Goal: Task Accomplishment & Management: Complete application form

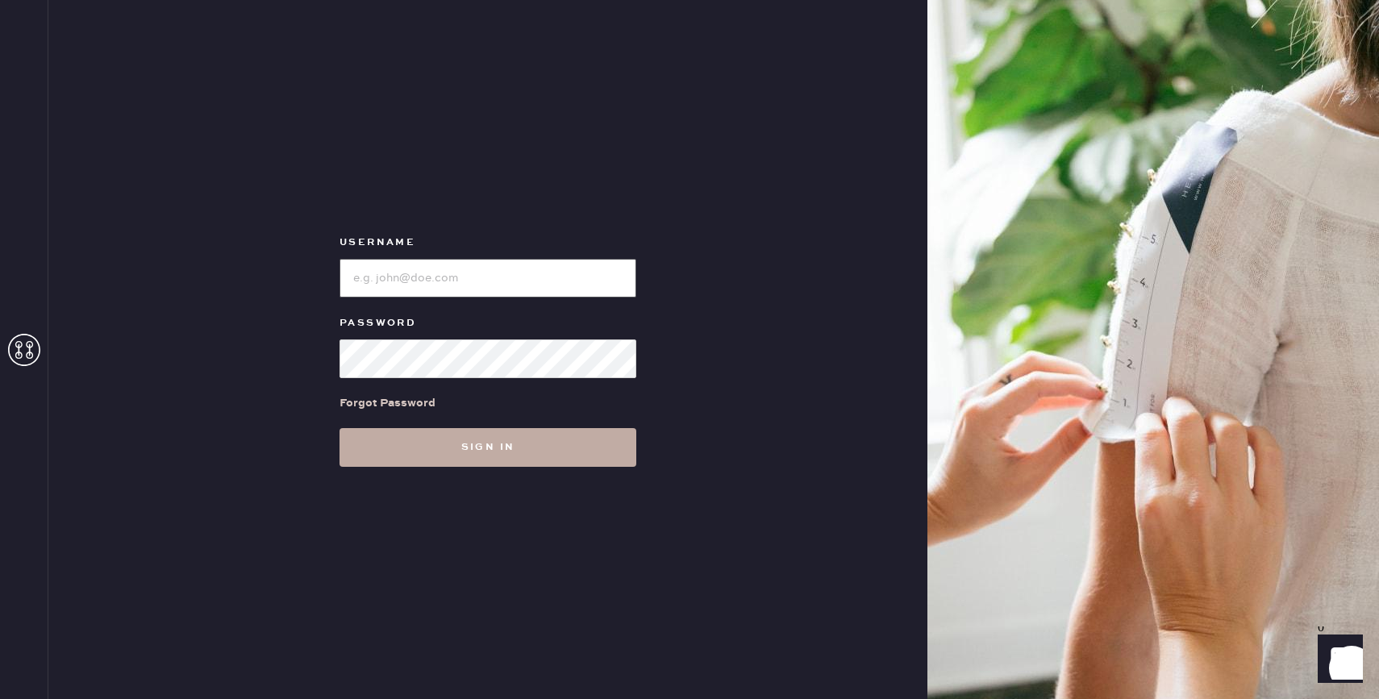
type input "reformationbond"
click at [527, 465] on button "Sign in" at bounding box center [488, 447] width 297 height 39
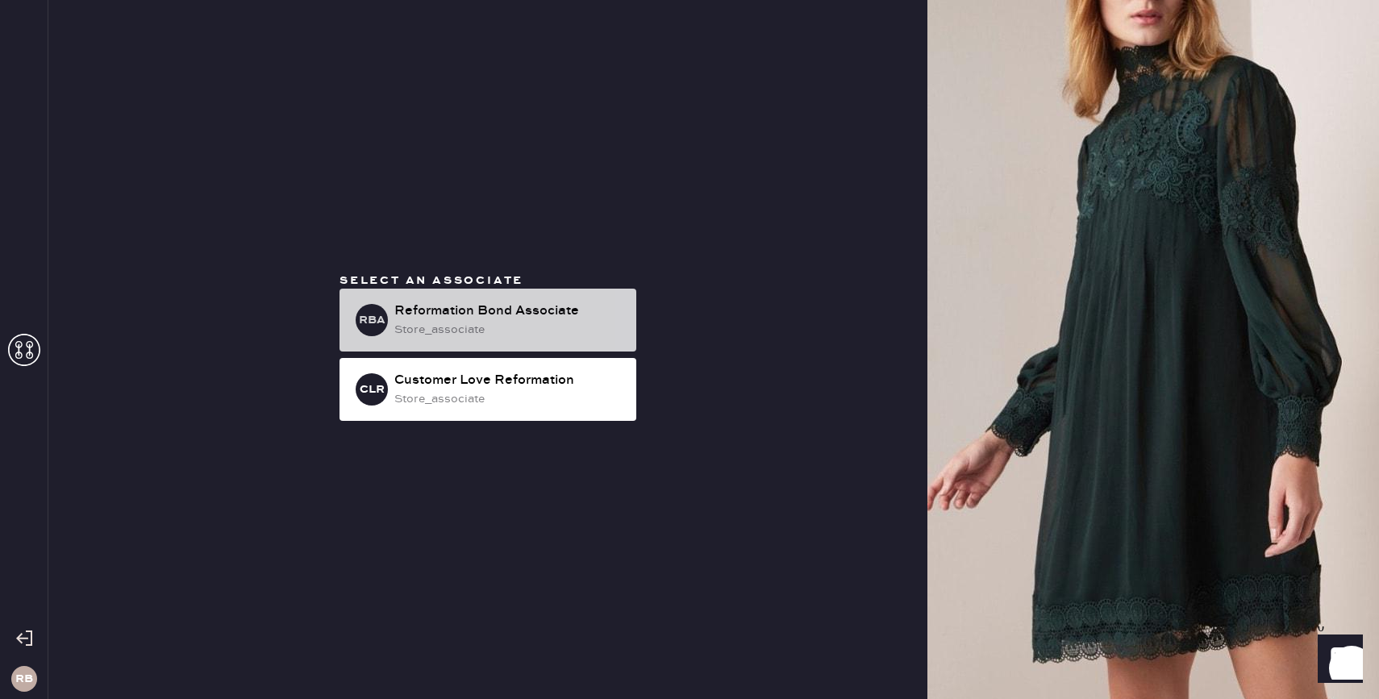
click at [452, 323] on div "store_associate" at bounding box center [508, 330] width 229 height 18
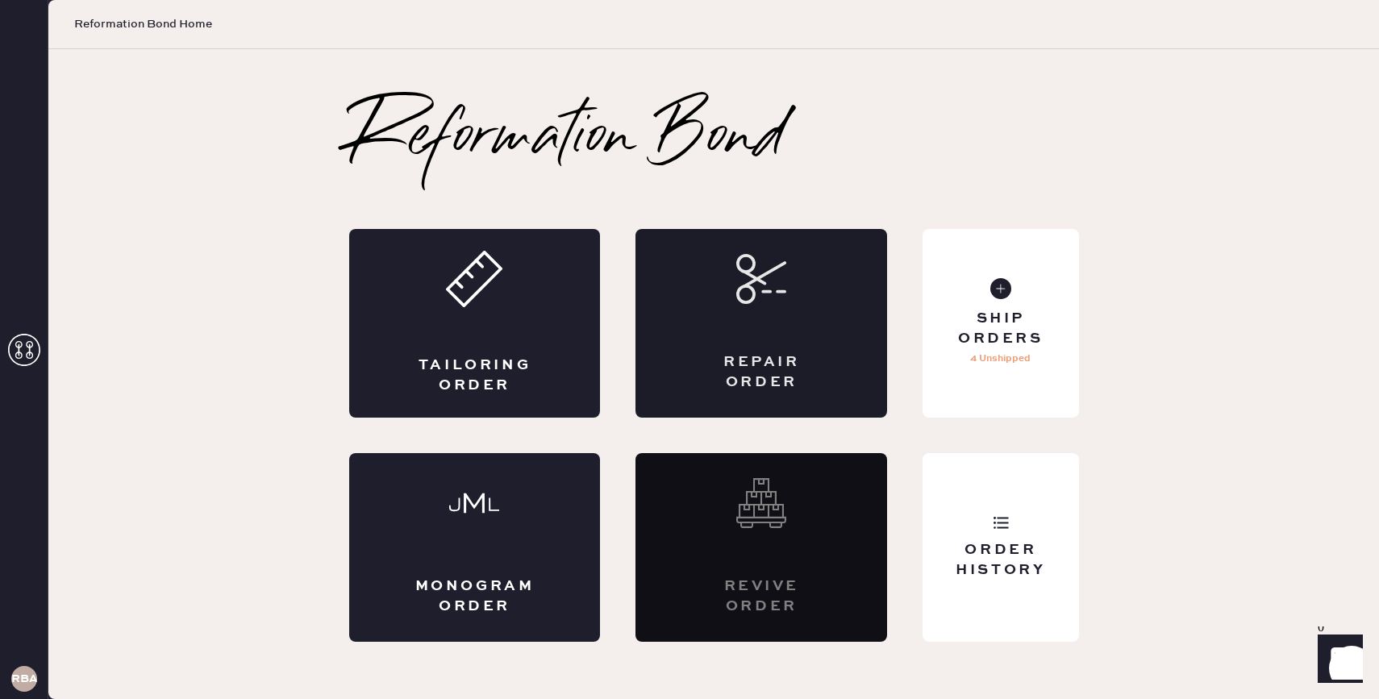
click at [770, 323] on div "Repair Order" at bounding box center [762, 323] width 252 height 189
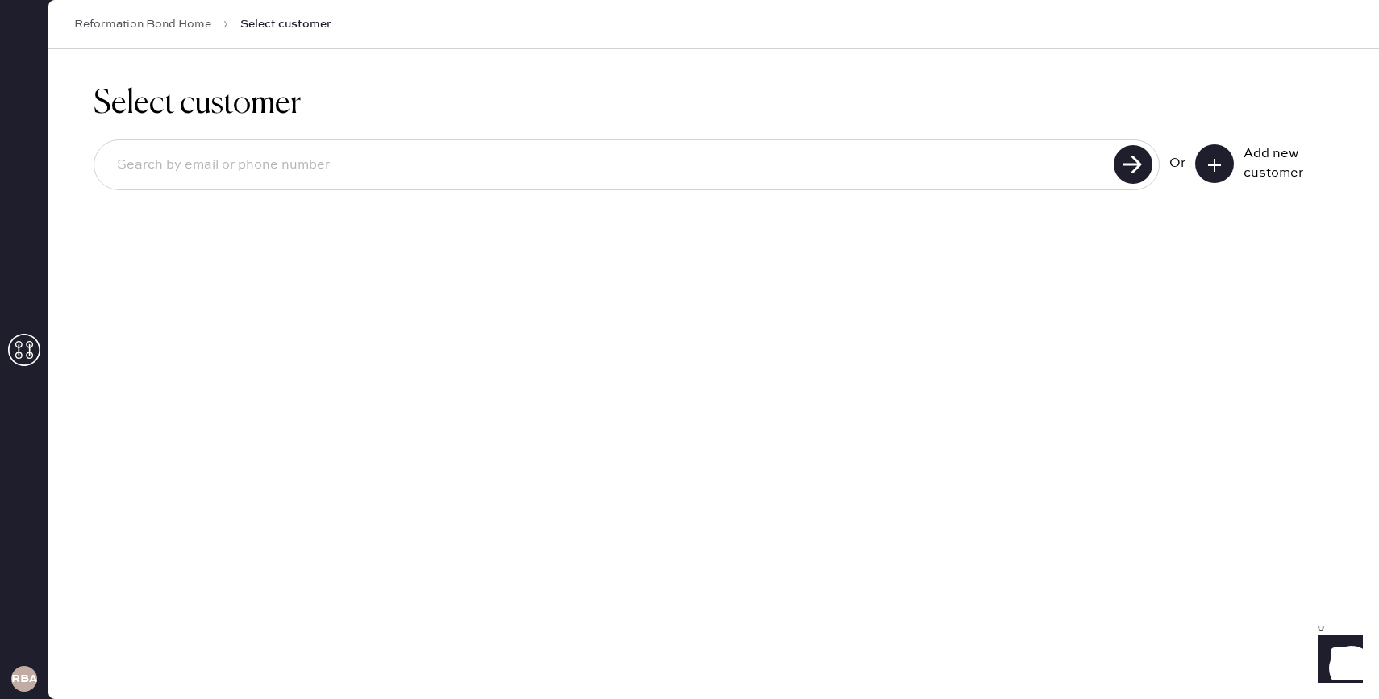
click at [490, 176] on input at bounding box center [606, 165] width 1005 height 37
type input "[EMAIL_ADDRESS][DOMAIN_NAME]"
drag, startPoint x: 350, startPoint y: 167, endPoint x: 0, endPoint y: 156, distance: 350.3
click at [0, 156] on div "RBA Reformation Bond Home Select customer Select customer [EMAIL_ADDRESS][DOMAI…" at bounding box center [689, 349] width 1379 height 699
click at [1208, 170] on icon at bounding box center [1215, 165] width 16 height 16
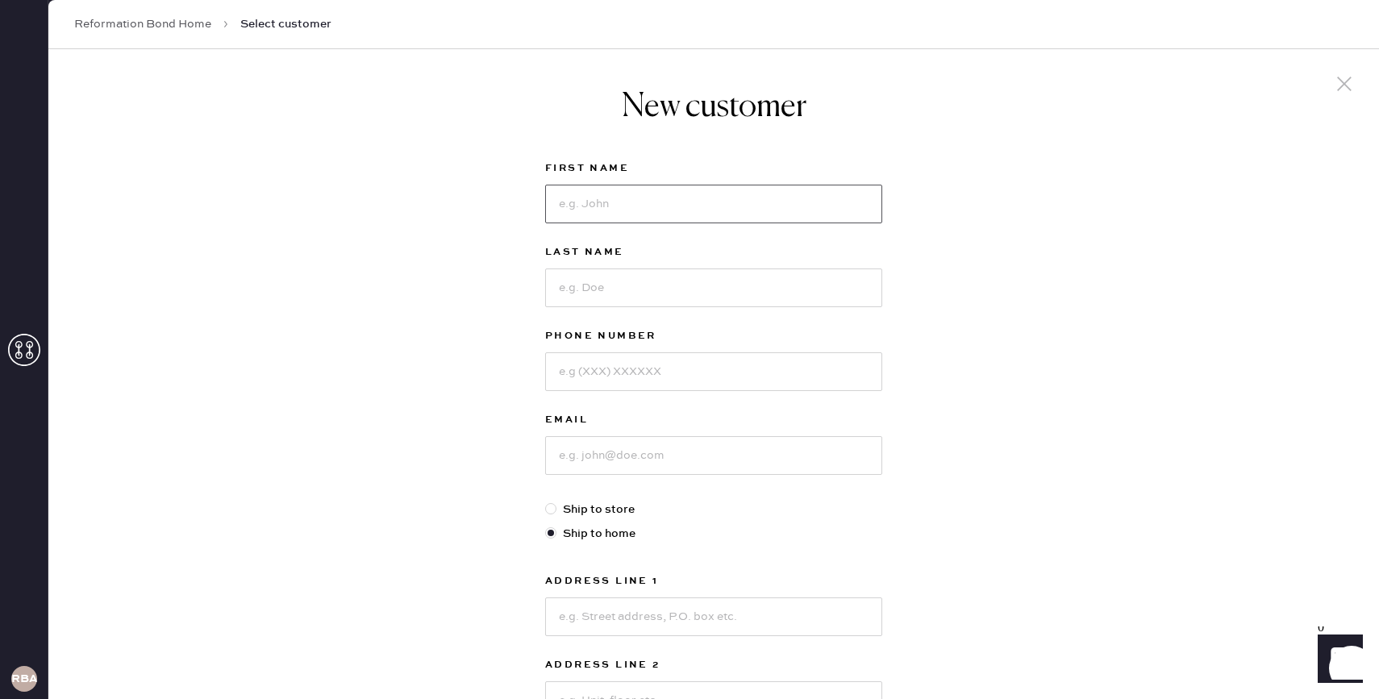
click at [594, 194] on input at bounding box center [713, 204] width 337 height 39
type input "[PERSON_NAME]"
click at [621, 363] on input at bounding box center [713, 371] width 337 height 39
type input "6502087459"
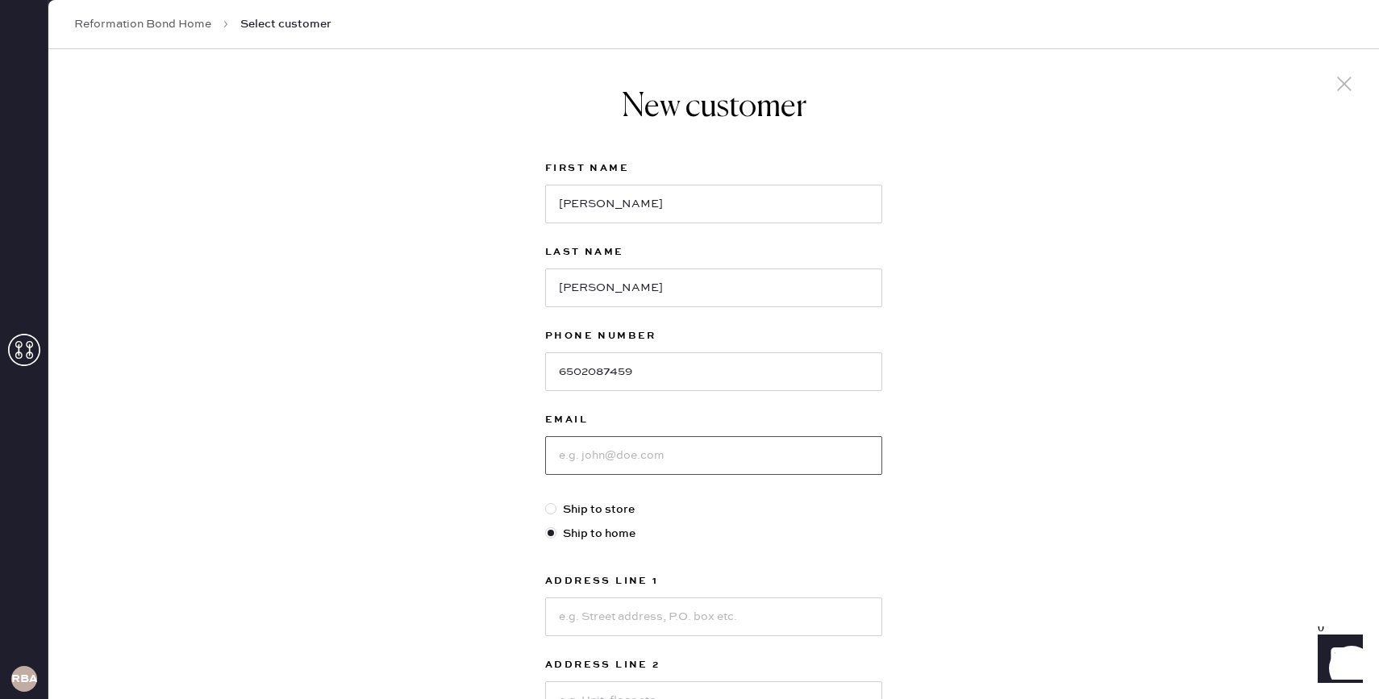
click at [645, 460] on input at bounding box center [713, 455] width 337 height 39
paste input "[EMAIL_ADDRESS][DOMAIN_NAME]"
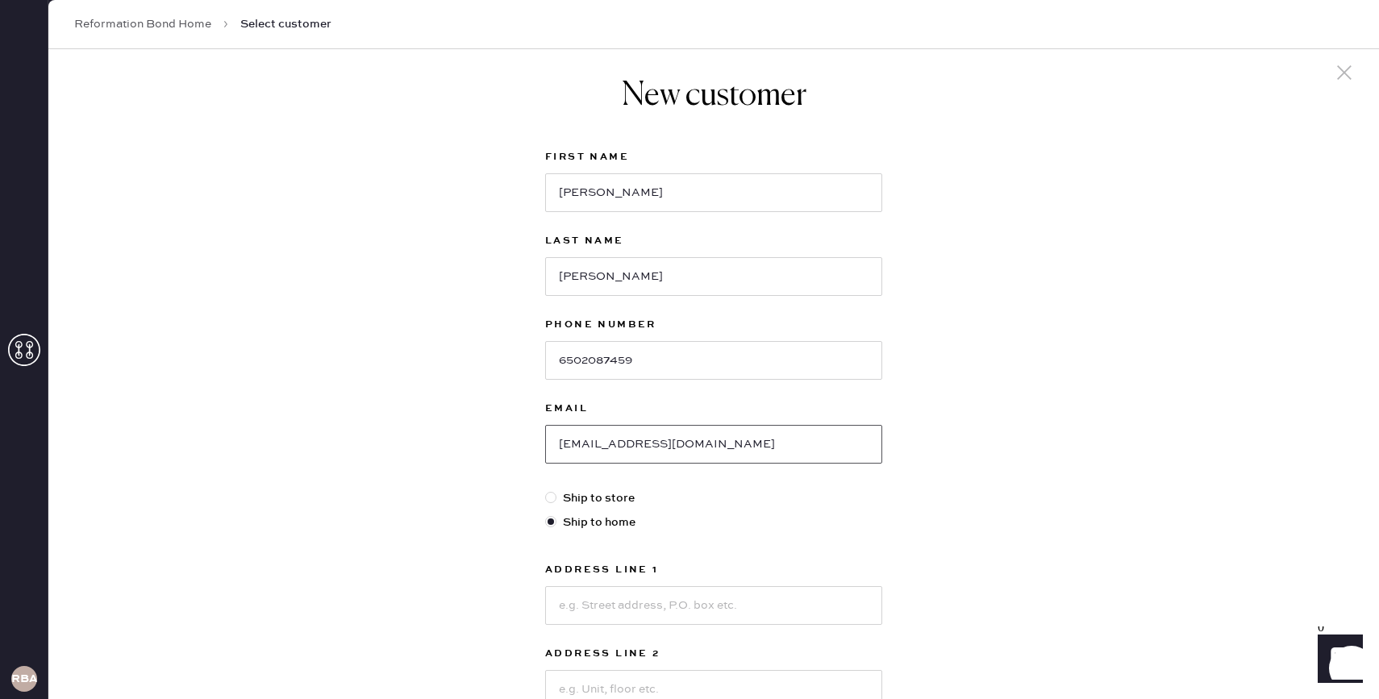
scroll to position [18, 0]
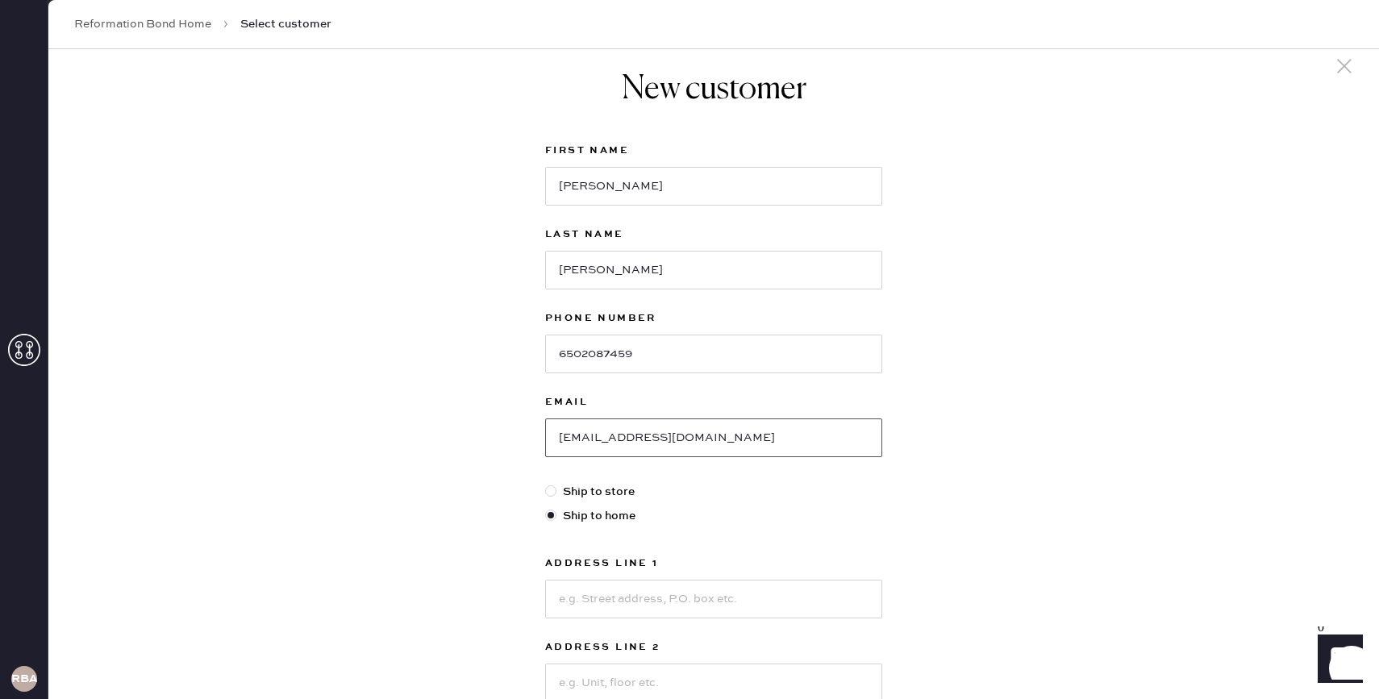
type input "[EMAIL_ADDRESS][DOMAIN_NAME]"
click at [610, 497] on label "Ship to store" at bounding box center [713, 492] width 337 height 18
click at [546, 484] on input "Ship to store" at bounding box center [545, 483] width 1 height 1
radio input "true"
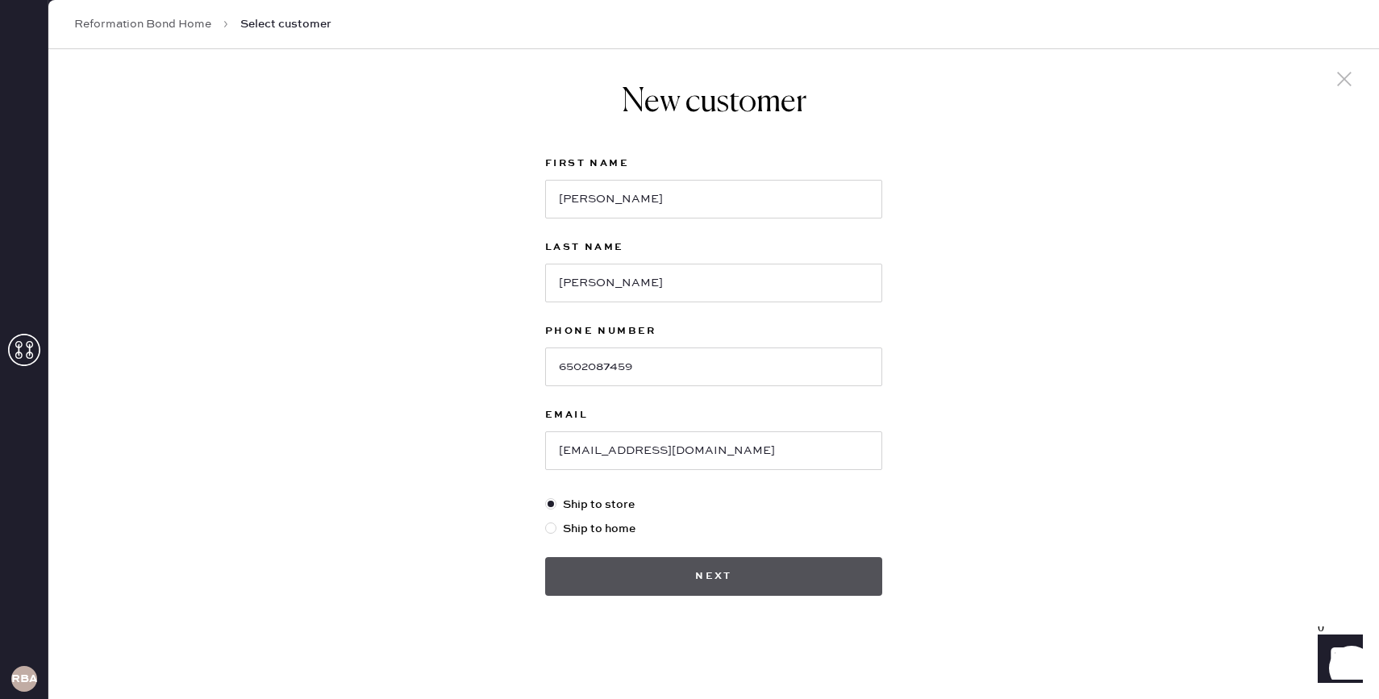
click at [615, 566] on button "Next" at bounding box center [713, 576] width 337 height 39
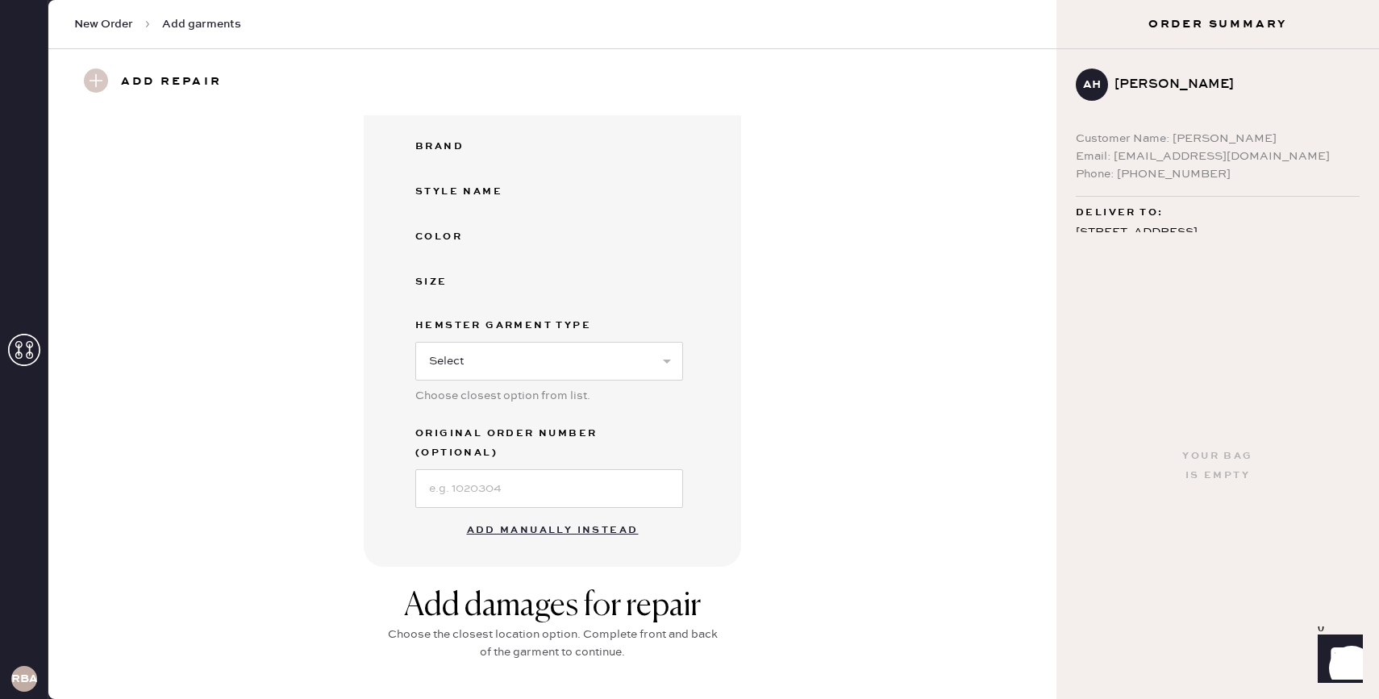
click at [557, 515] on button "Add manually instead" at bounding box center [552, 531] width 191 height 32
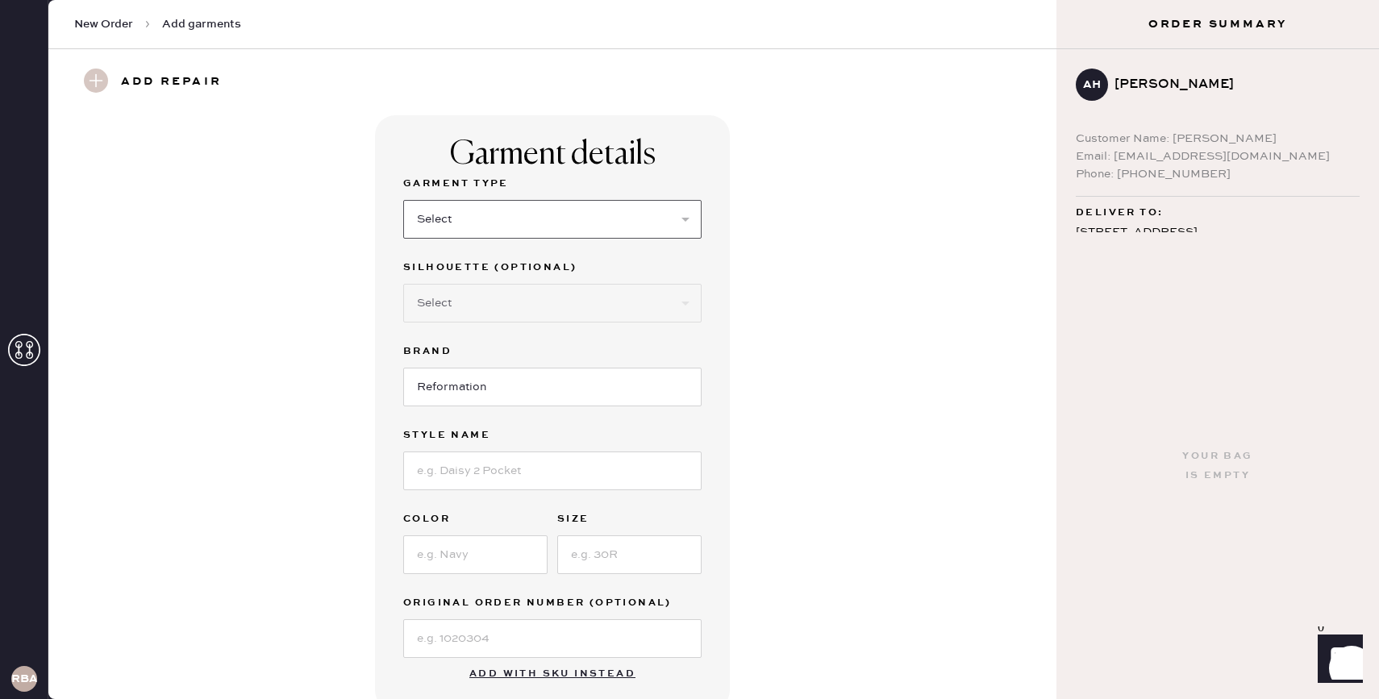
click at [536, 215] on select "Select Basic Skirt Jeans Leggings Pants Shorts Basic Sleeved Dress Basic Sleeve…" at bounding box center [552, 219] width 298 height 39
select select "6"
click at [403, 200] on select "Select Basic Skirt Jeans Leggings Pants Shorts Basic Sleeved Dress Basic Sleeve…" at bounding box center [552, 219] width 298 height 39
click at [495, 461] on input at bounding box center [552, 471] width 298 height 39
type input "[PERSON_NAME]"
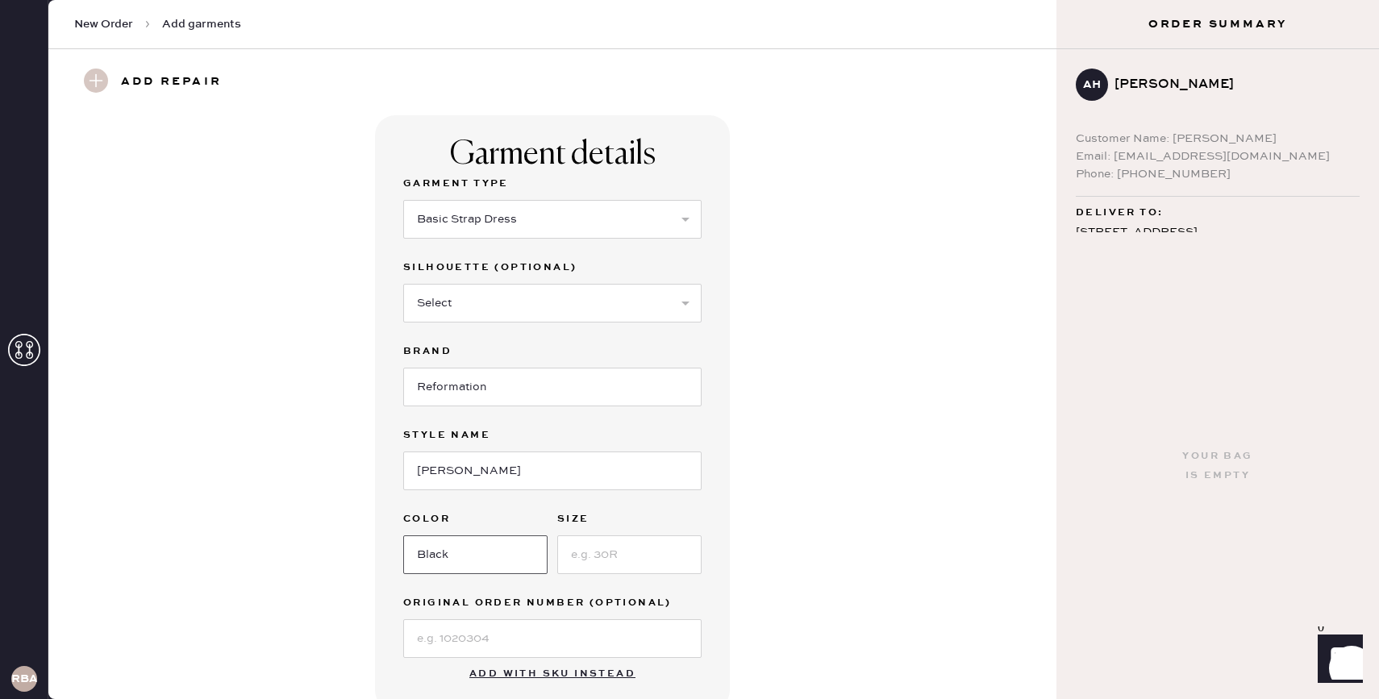
type input "Black"
type input "M"
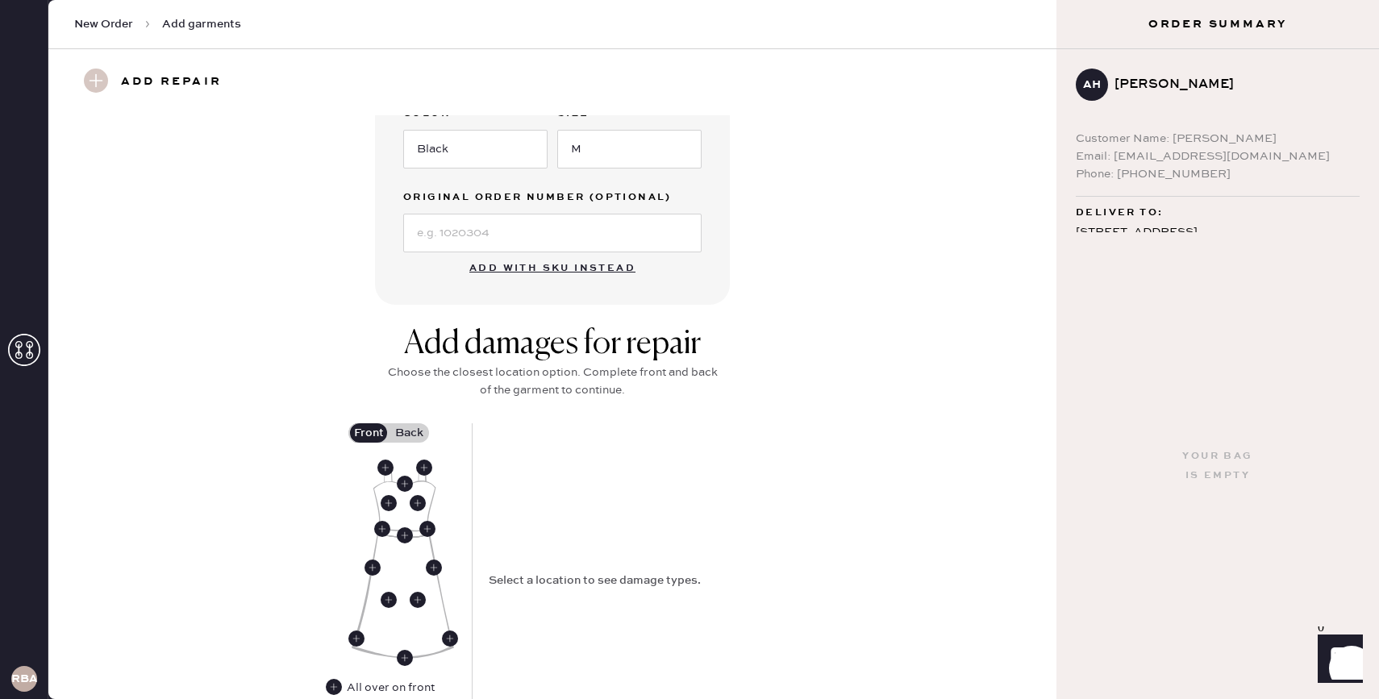
scroll to position [426, 0]
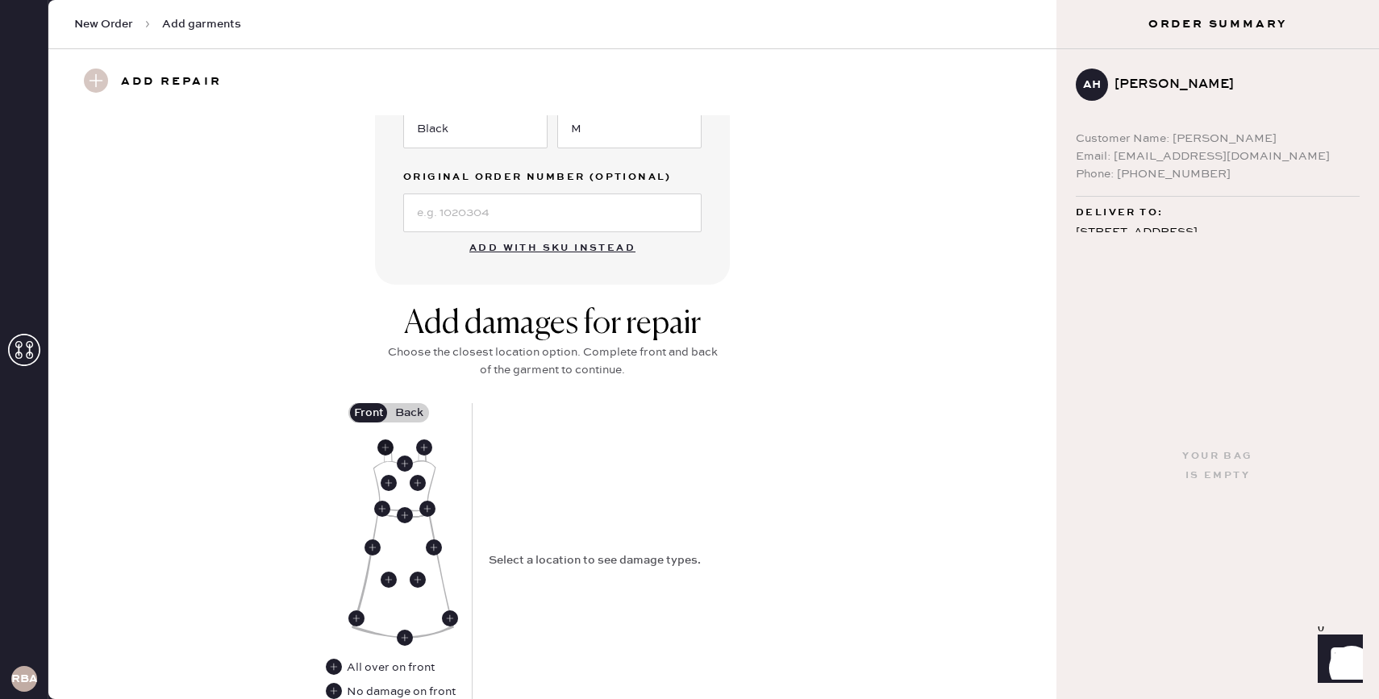
click at [385, 448] on use at bounding box center [385, 448] width 16 height 16
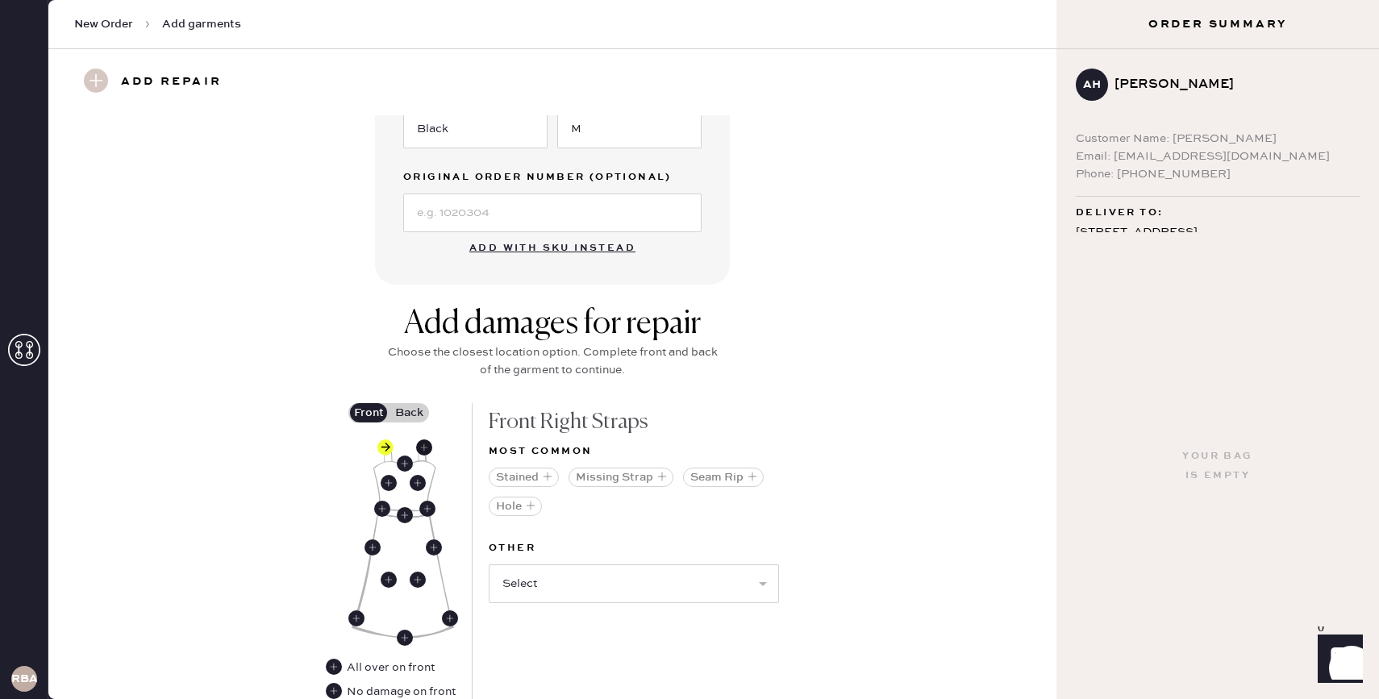
click at [429, 448] on use at bounding box center [424, 448] width 16 height 16
click at [574, 587] on select "Select Broken / Ripped Hem Broken Beads Broken Belt Loop Broken Button Broken C…" at bounding box center [634, 584] width 290 height 39
select select "1665"
click at [489, 565] on select "Select Broken / Ripped Hem Broken Beads Broken Belt Loop Broken Button Broken C…" at bounding box center [634, 584] width 290 height 39
select select
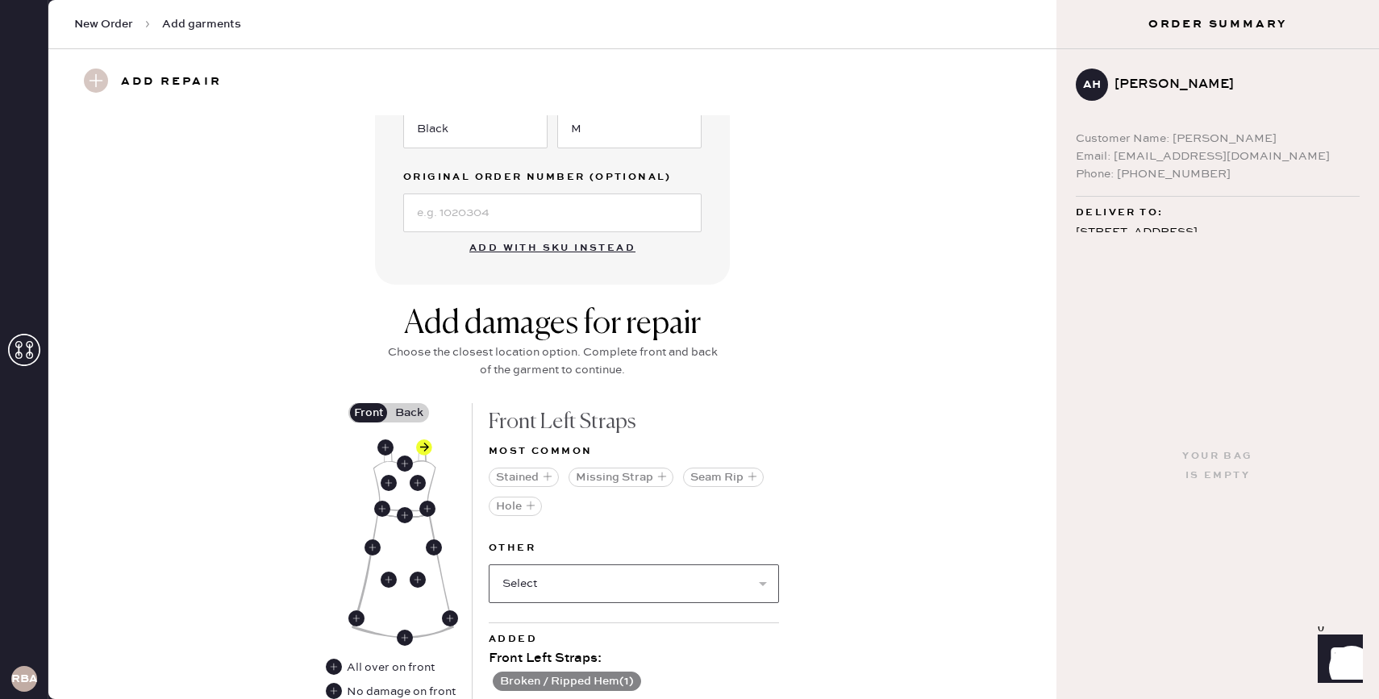
scroll to position [557, 0]
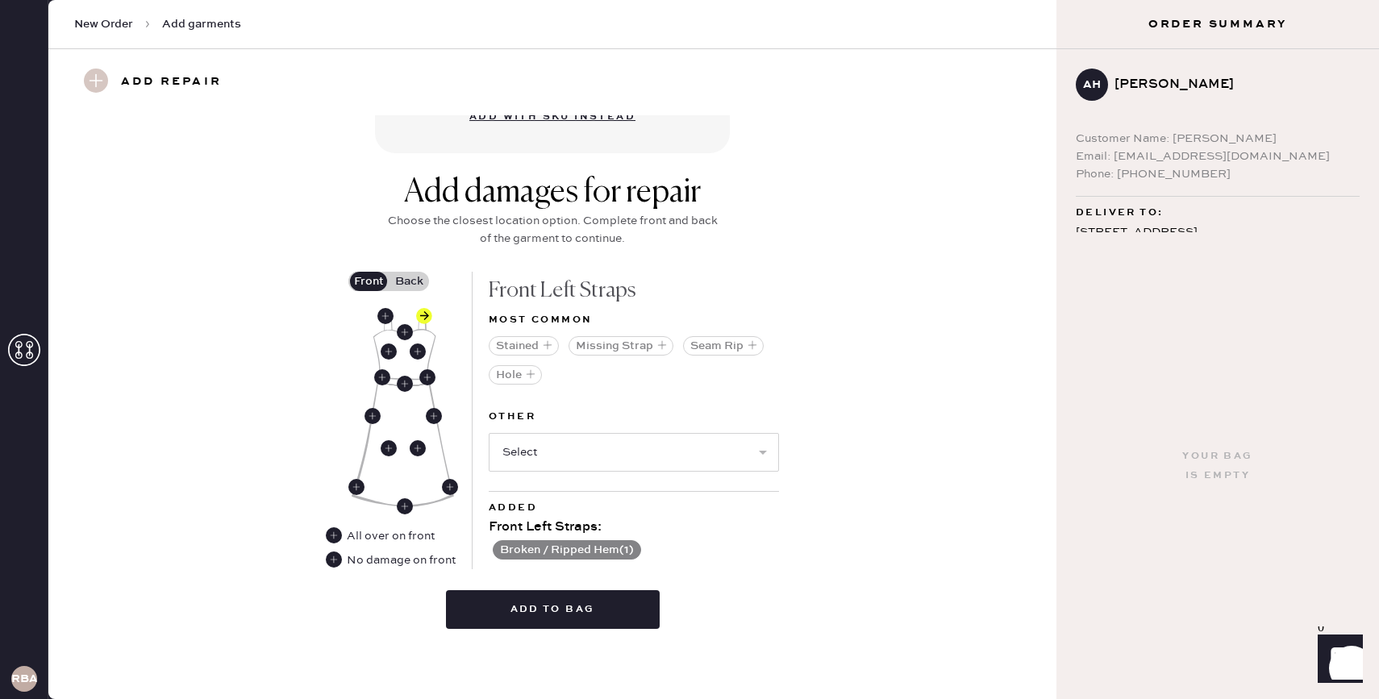
click at [416, 284] on label "Back" at bounding box center [409, 281] width 40 height 19
click at [409, 282] on input "Back" at bounding box center [409, 282] width 0 height 0
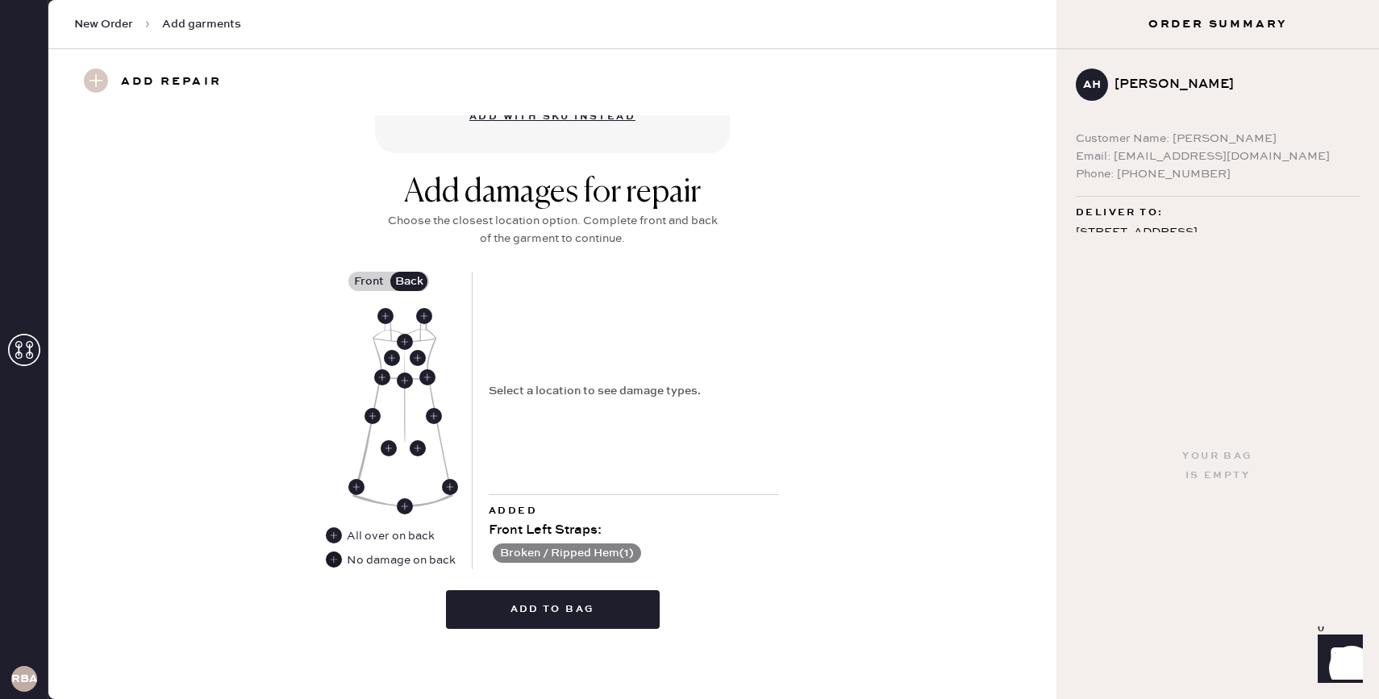
click at [336, 560] on use at bounding box center [334, 560] width 16 height 16
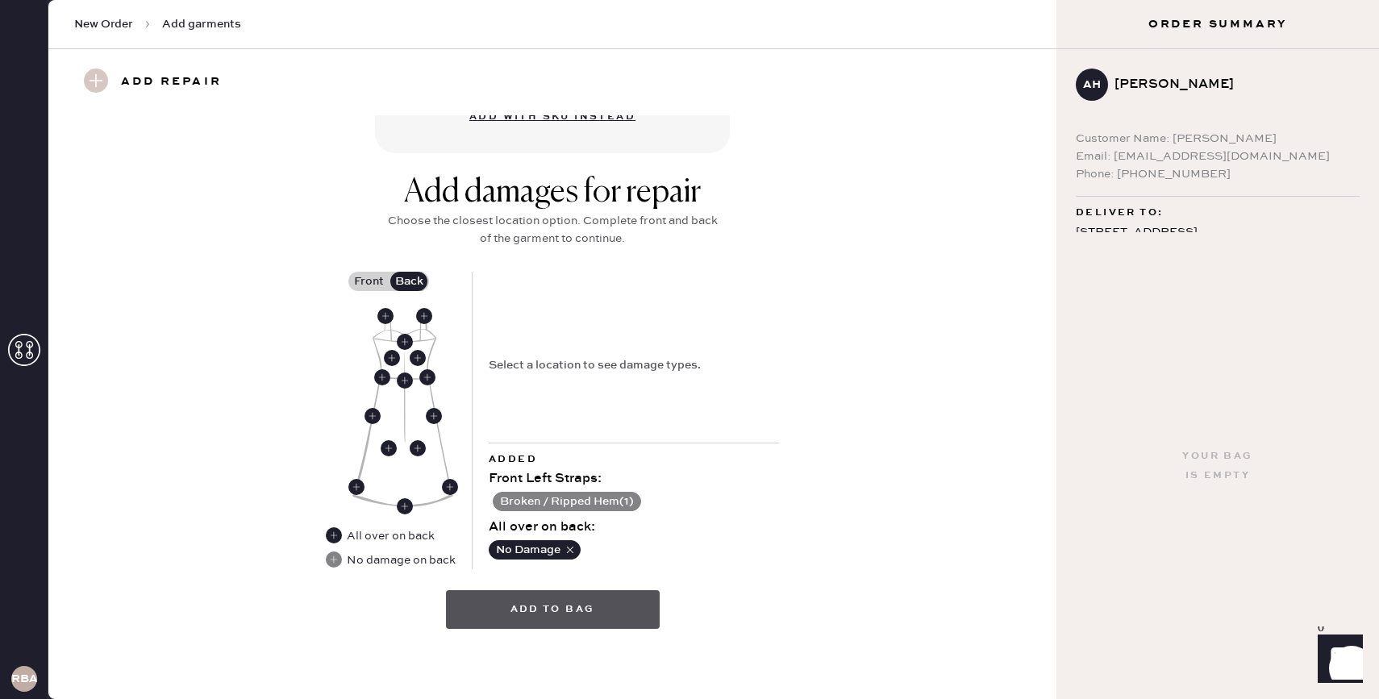
click at [532, 607] on button "Add to bag" at bounding box center [553, 609] width 214 height 39
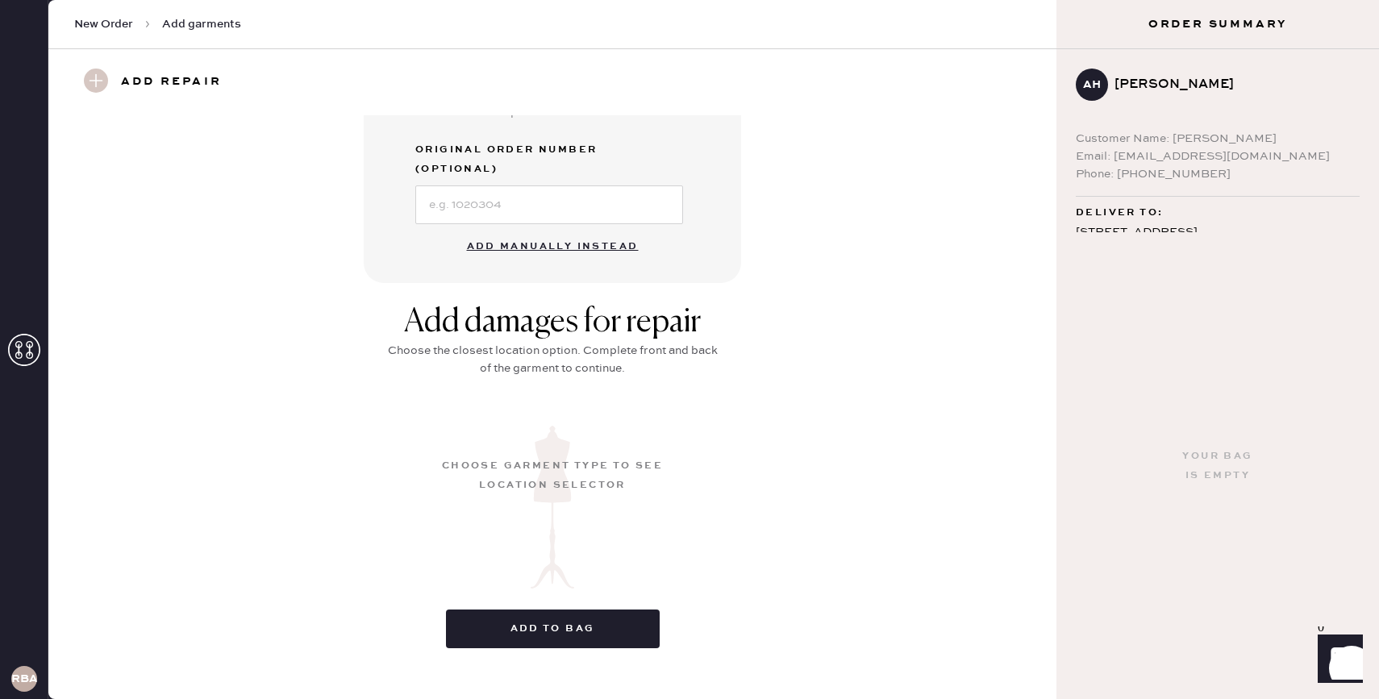
scroll to position [94, 0]
